Goal: Information Seeking & Learning: Learn about a topic

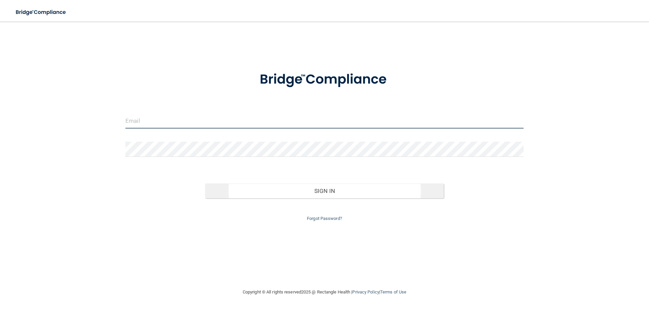
type input "[EMAIL_ADDRESS][DOMAIN_NAME]"
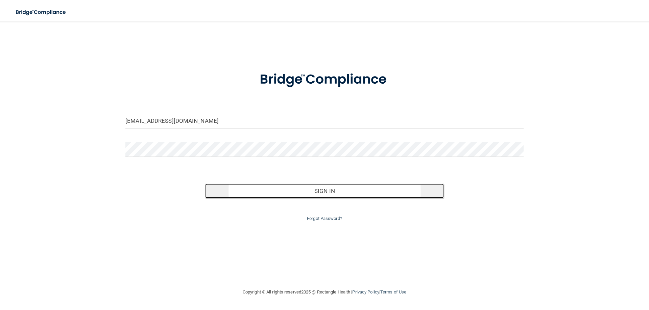
click at [321, 192] on button "Sign In" at bounding box center [324, 191] width 239 height 15
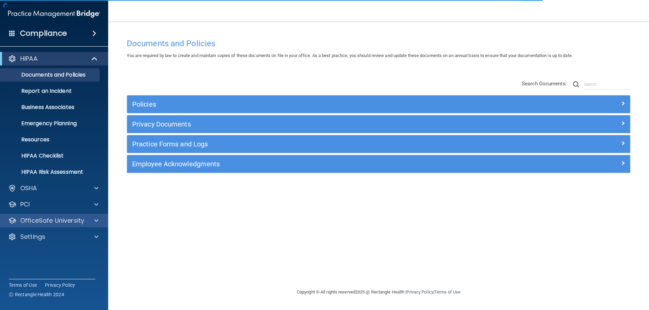
click at [33, 218] on p "OfficeSafe University" at bounding box center [52, 221] width 64 height 8
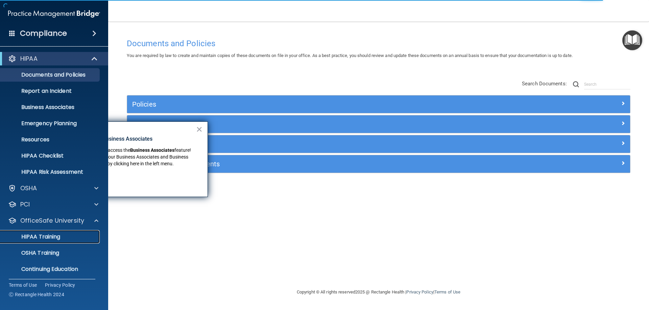
click at [36, 236] on p "HIPAA Training" at bounding box center [32, 237] width 56 height 7
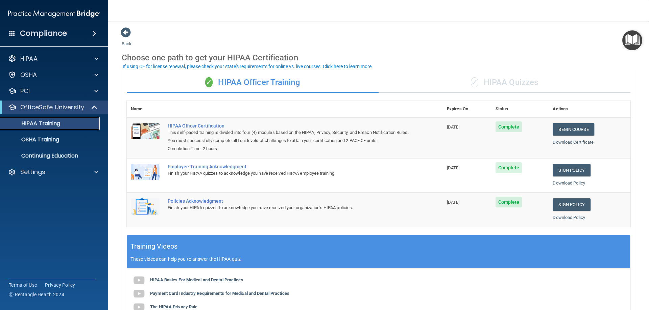
scroll to position [1, 0]
click at [561, 129] on link "Begin Course" at bounding box center [572, 130] width 41 height 13
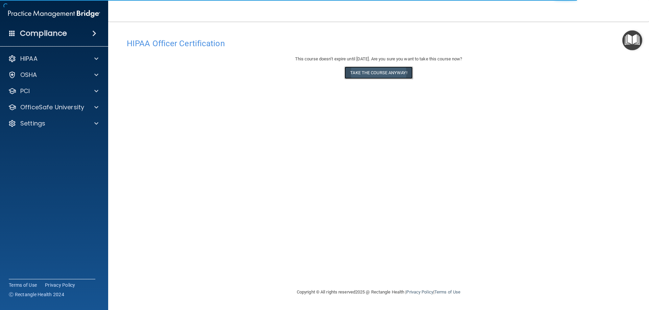
click at [368, 70] on button "Take the course anyway!" at bounding box center [378, 73] width 68 height 13
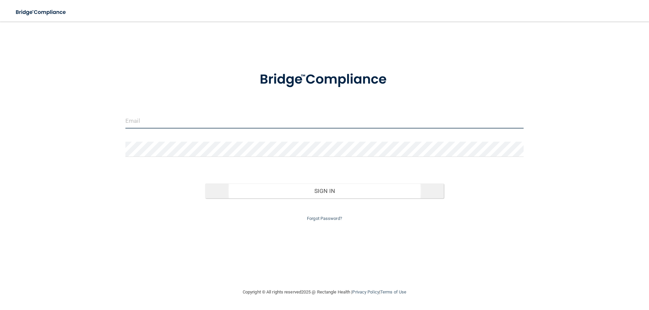
type input "[EMAIL_ADDRESS][DOMAIN_NAME]"
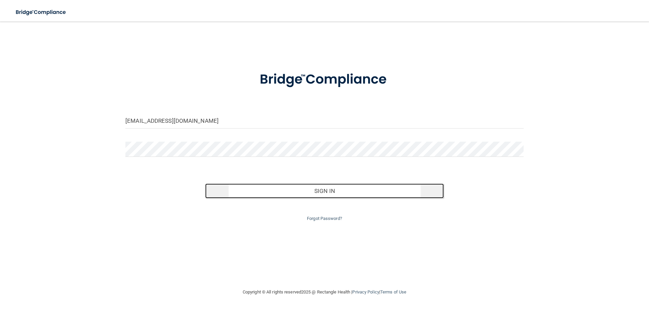
click at [331, 194] on button "Sign In" at bounding box center [324, 191] width 239 height 15
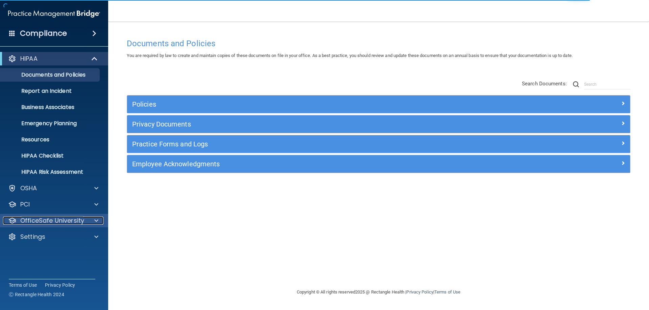
click at [59, 222] on p "OfficeSafe University" at bounding box center [52, 221] width 64 height 8
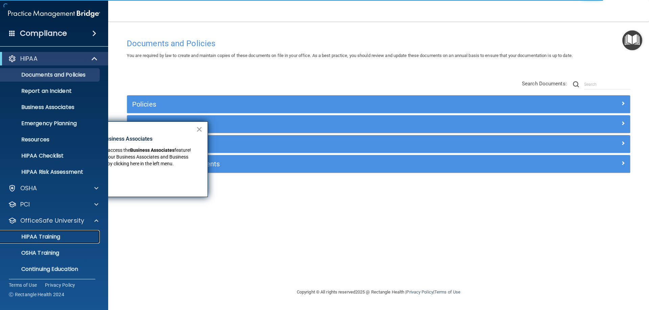
click at [55, 236] on p "HIPAA Training" at bounding box center [32, 237] width 56 height 7
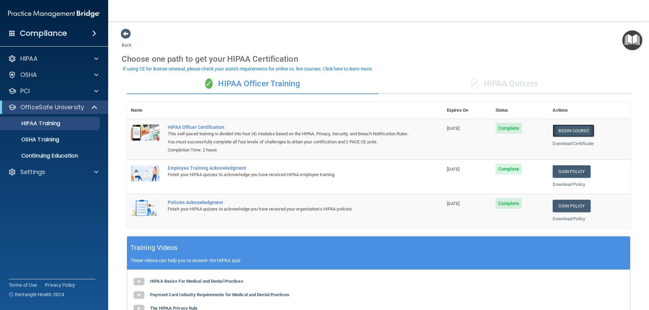
click at [567, 133] on link "Begin Course" at bounding box center [572, 131] width 41 height 13
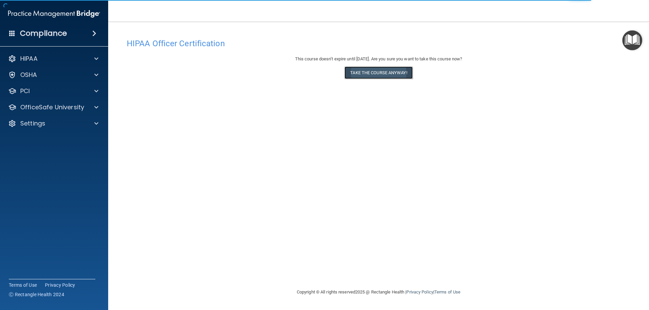
click at [380, 75] on button "Take the course anyway!" at bounding box center [378, 73] width 68 height 13
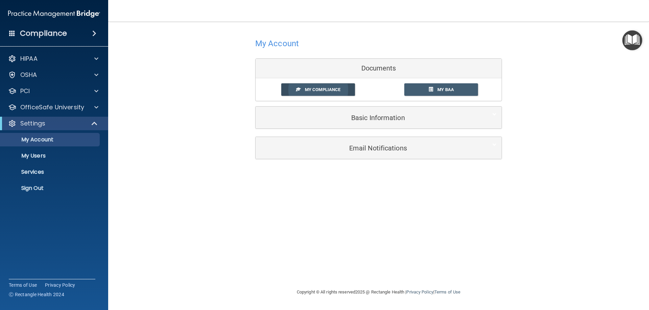
click at [322, 91] on span "My Compliance" at bounding box center [322, 89] width 35 height 5
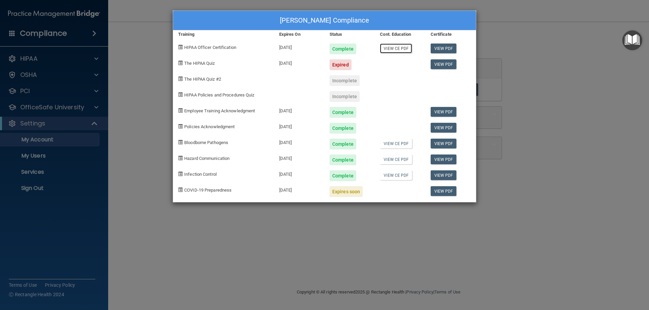
click at [400, 48] on link "View CE PDF" at bounding box center [396, 49] width 32 height 10
click at [399, 145] on link "View CE PDF" at bounding box center [396, 144] width 32 height 10
click at [447, 143] on link "View PDF" at bounding box center [443, 144] width 26 height 10
